Goal: Task Accomplishment & Management: Complete application form

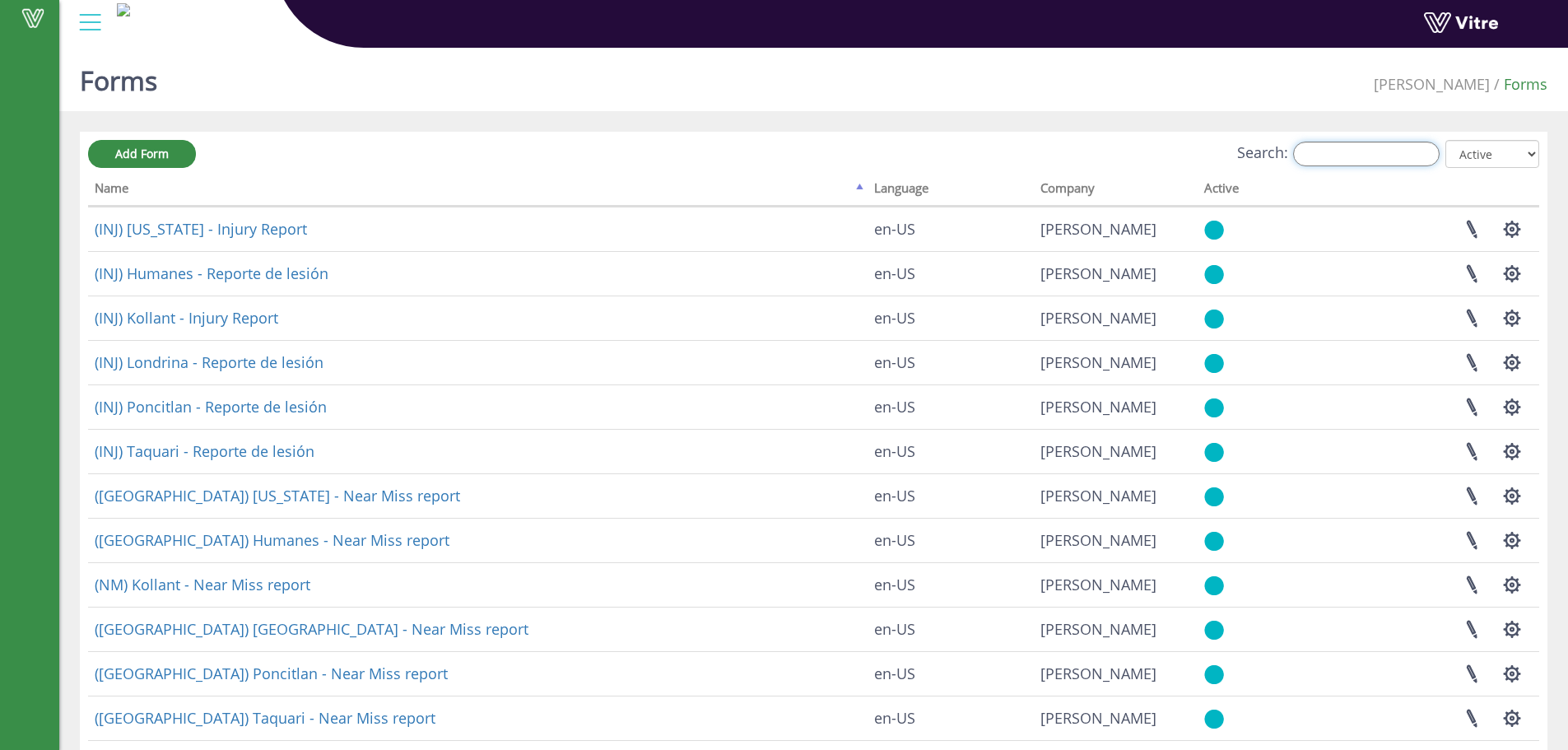
click at [1388, 146] on input "Search:" at bounding box center [1367, 153] width 147 height 24
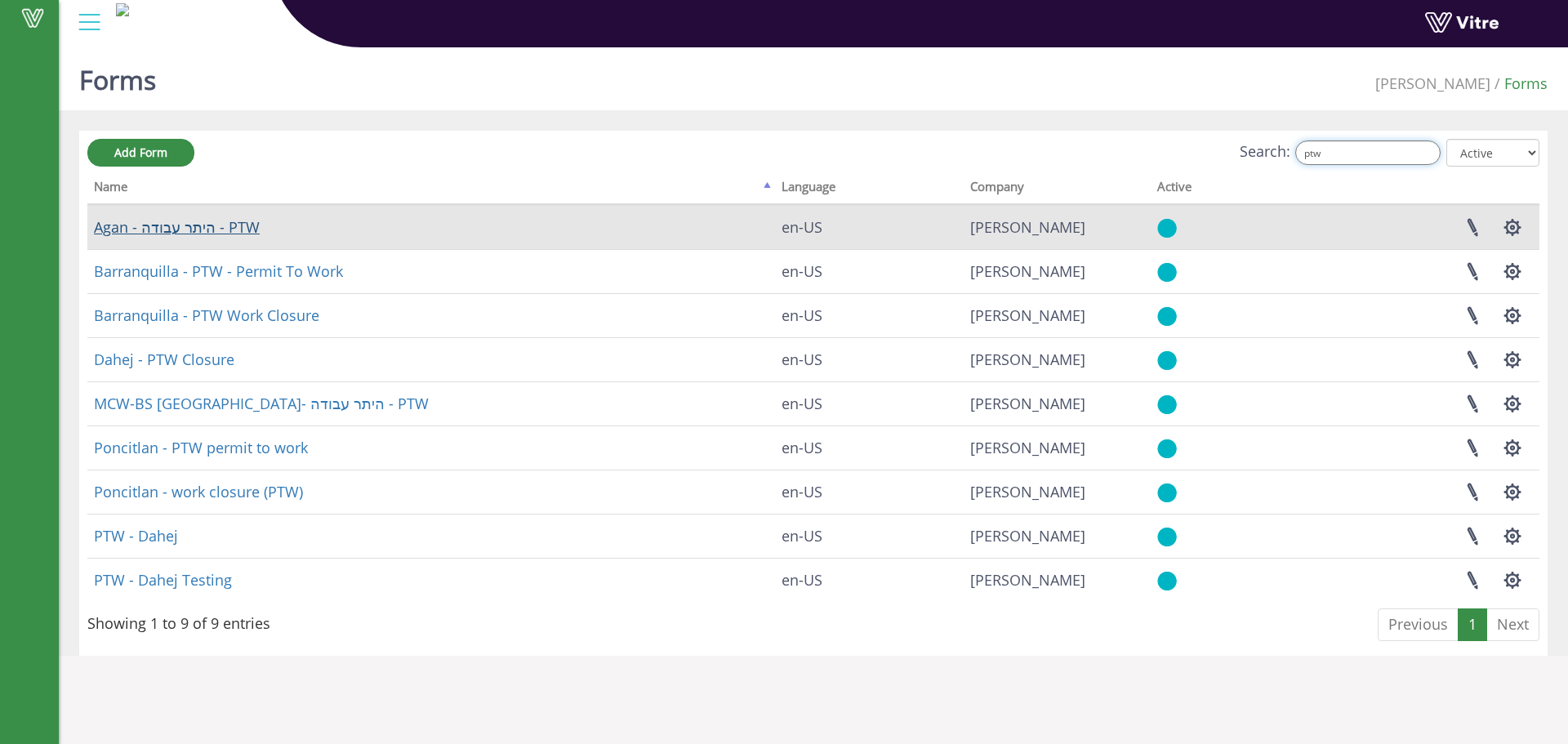
type input "ptw"
click at [234, 232] on link "Agan - היתר עבודה - PTW" at bounding box center [176, 228] width 165 height 20
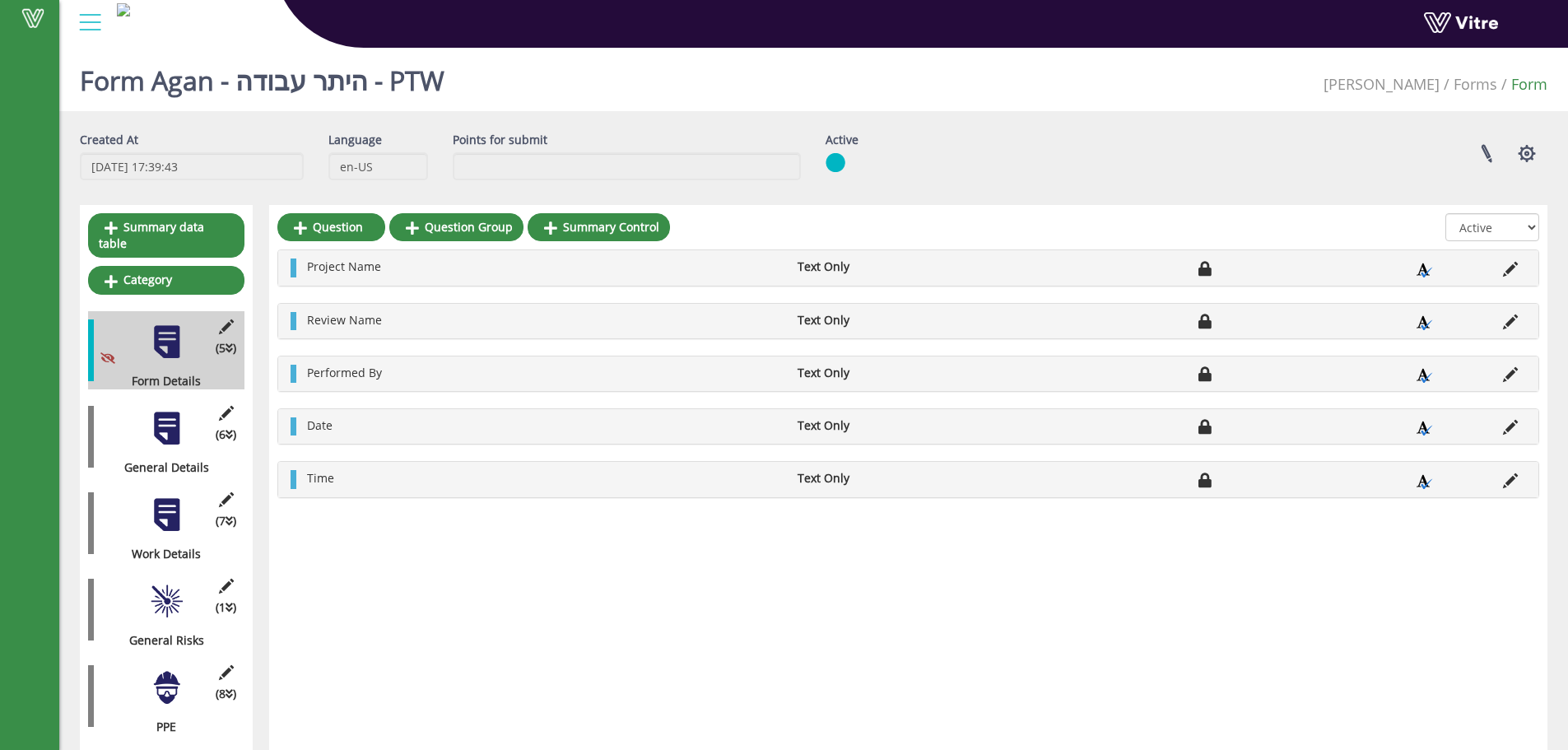
click at [180, 423] on div at bounding box center [166, 428] width 37 height 37
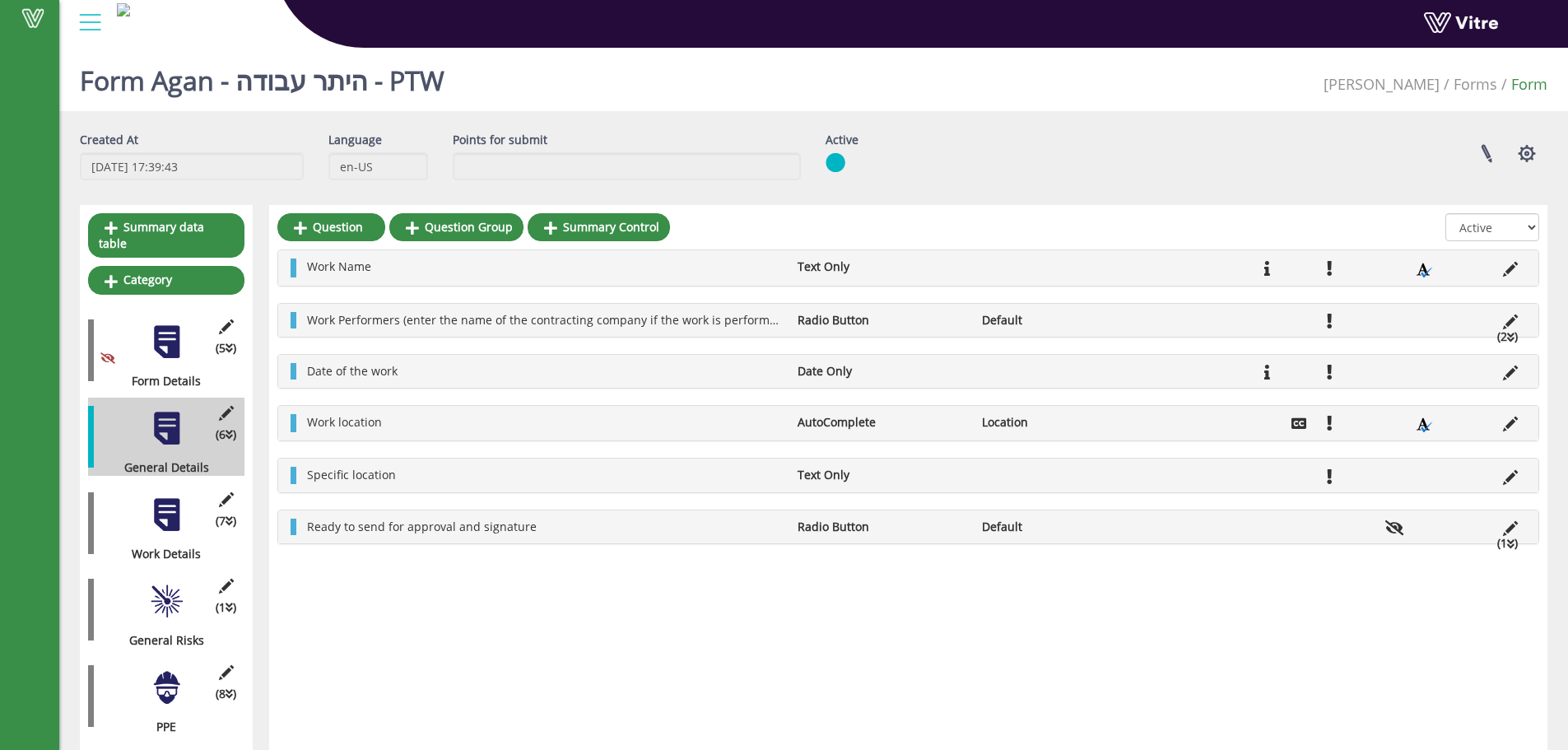
click at [176, 504] on div at bounding box center [166, 515] width 37 height 37
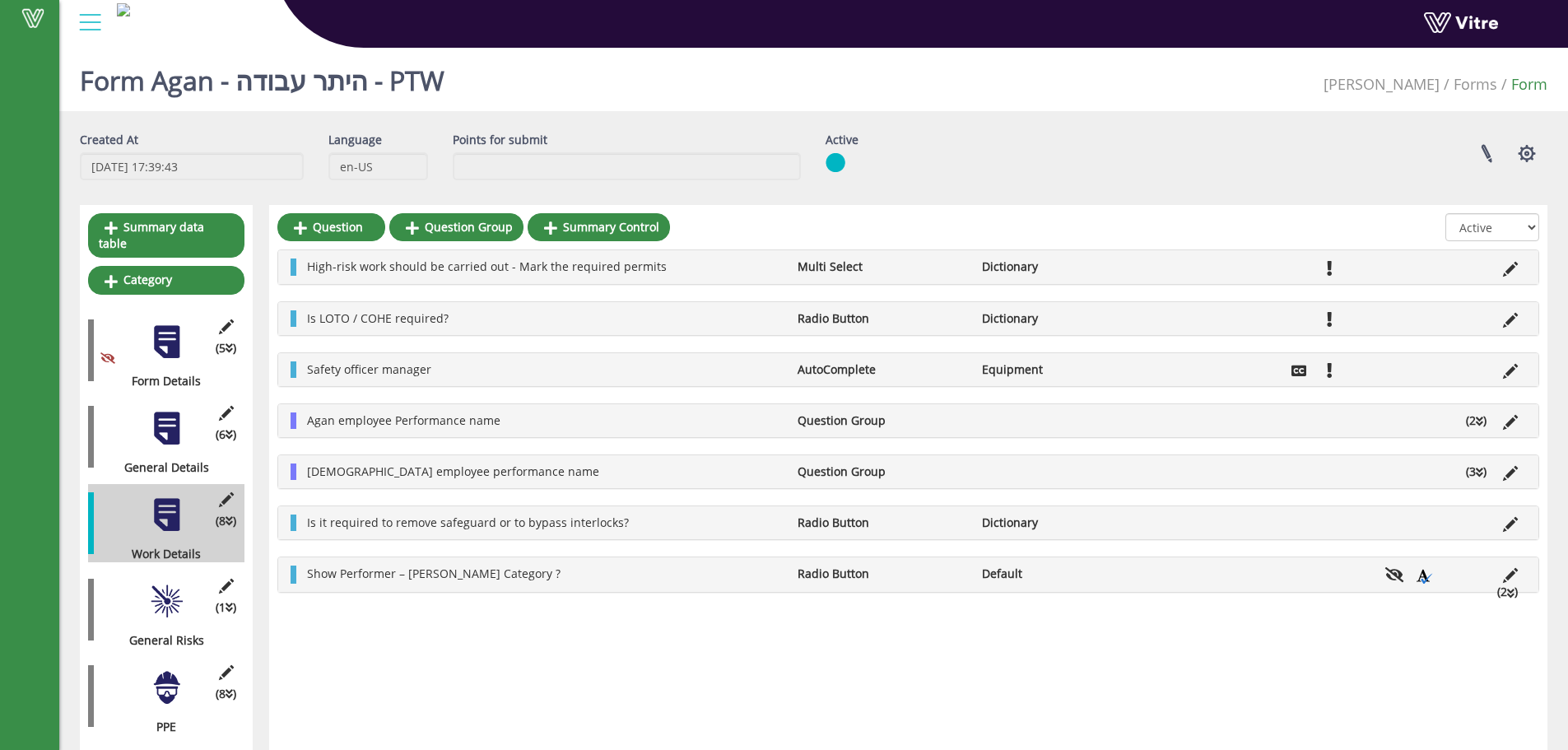
click at [1459, 479] on li "(3 )" at bounding box center [1476, 472] width 37 height 16
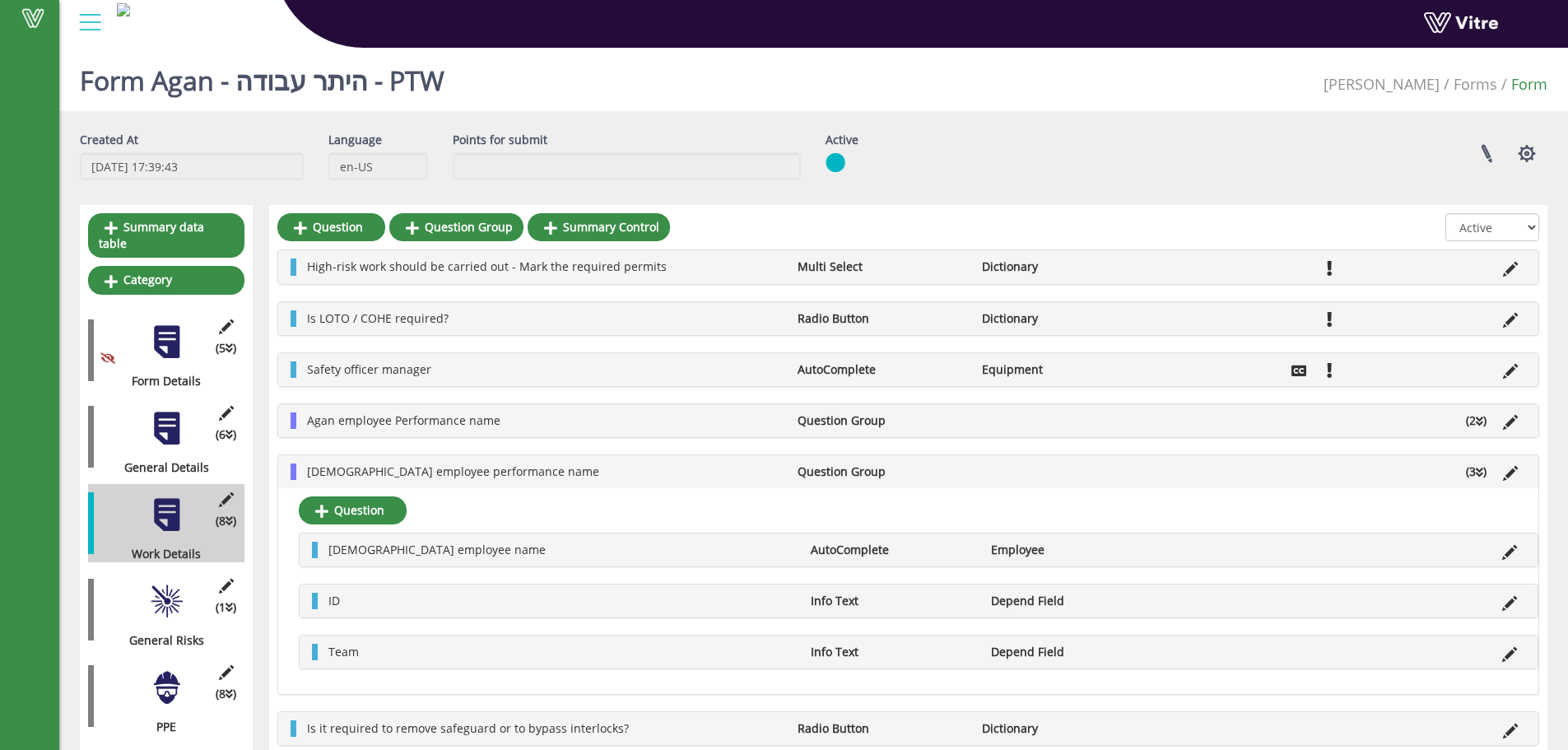
click at [1513, 561] on div "[DEMOGRAPHIC_DATA] employee name AutoComplete Employee" at bounding box center [919, 550] width 1238 height 33
click at [1513, 552] on icon at bounding box center [1510, 552] width 15 height 15
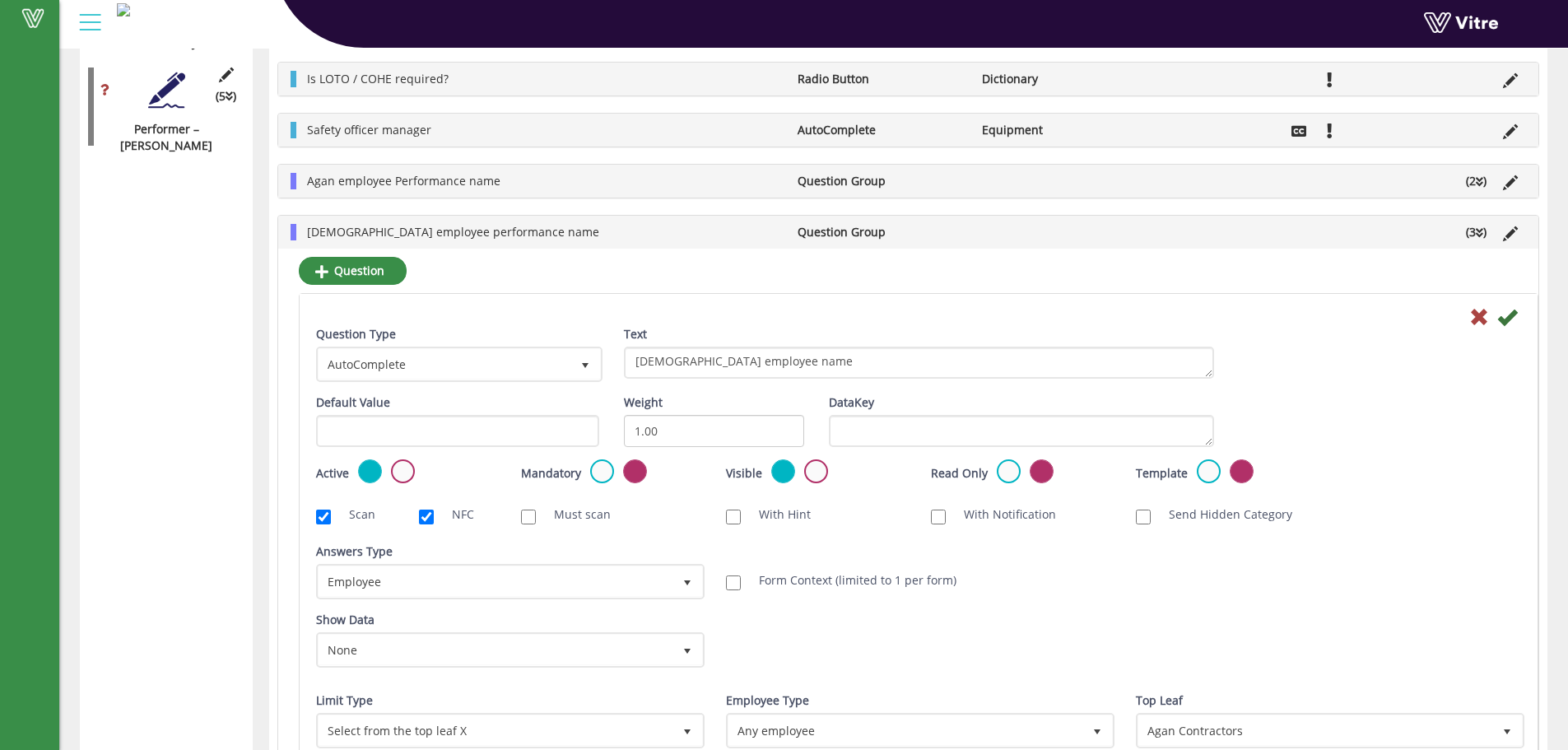
scroll to position [2728, 0]
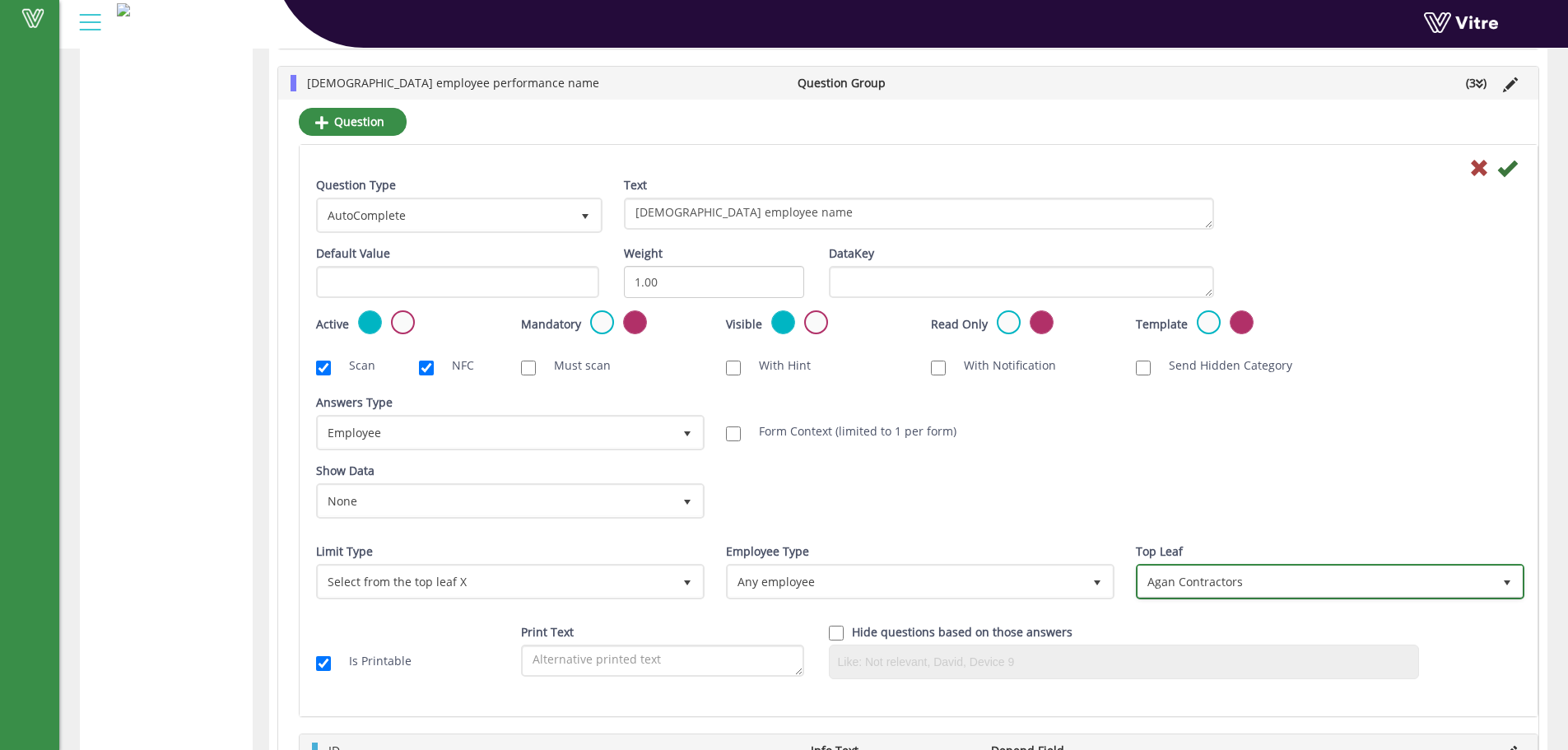
click at [1242, 580] on span "Agan Contractors" at bounding box center [1315, 581] width 354 height 30
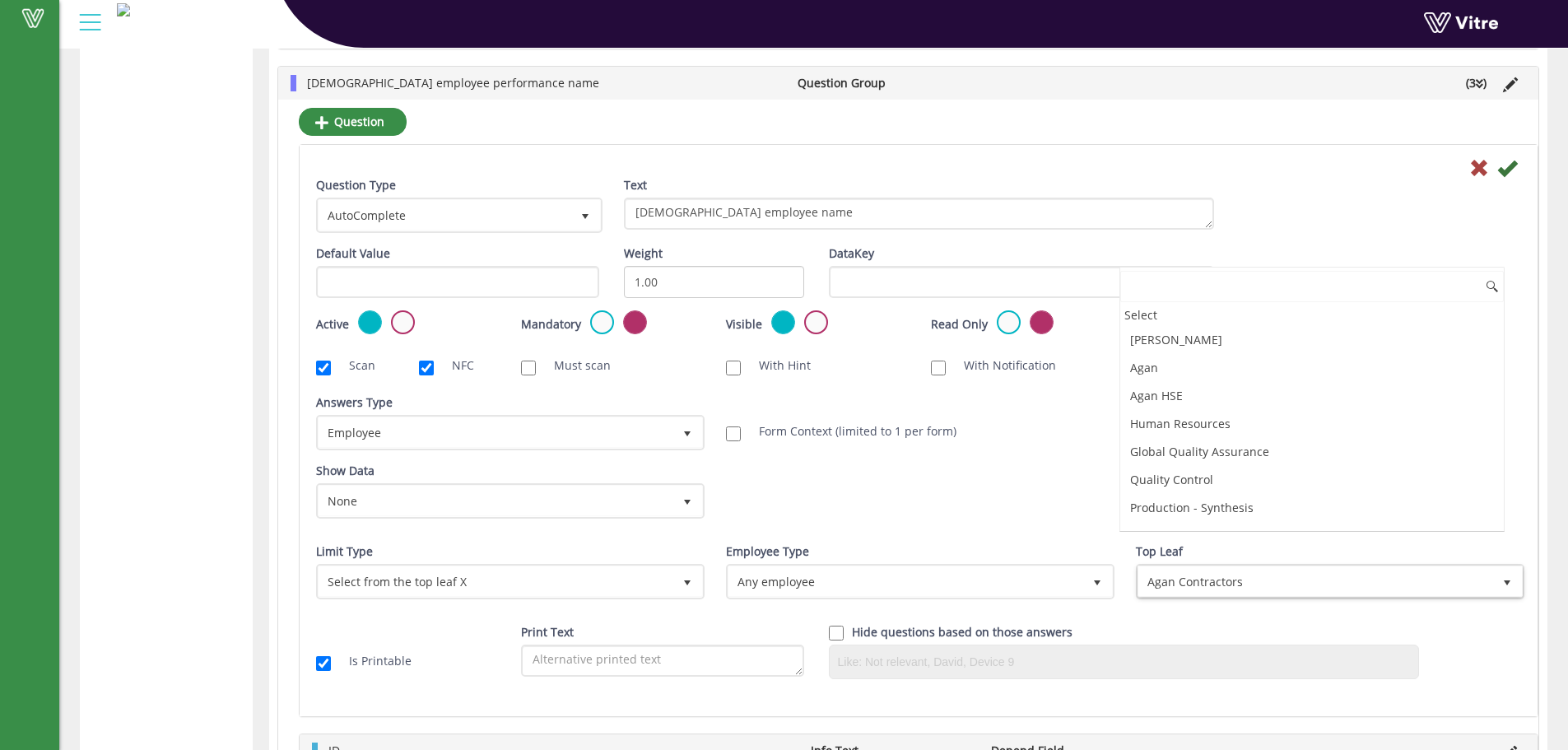
scroll to position [3719, 0]
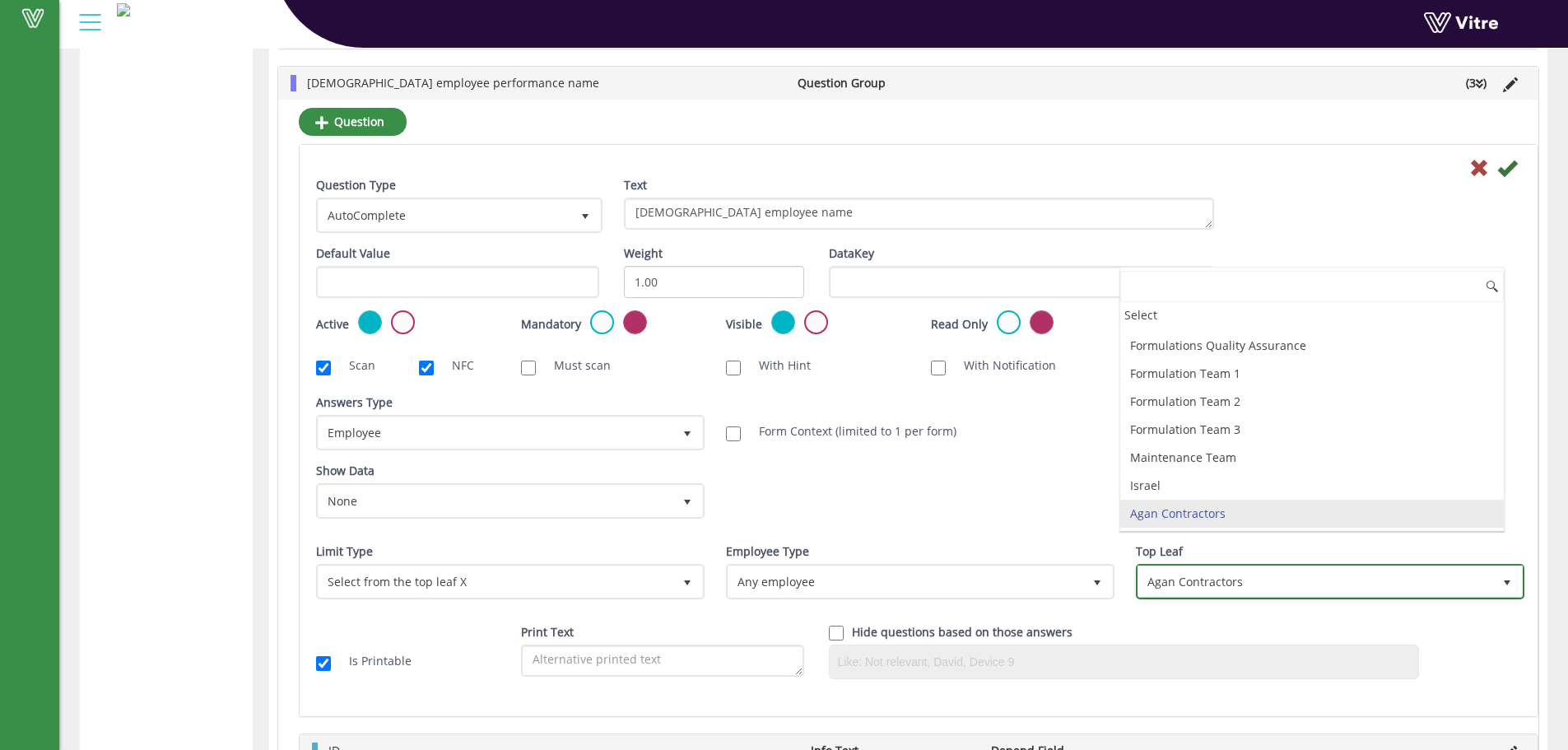
click at [1251, 580] on span "Agan Contractors" at bounding box center [1315, 581] width 354 height 30
